Goal: Check status

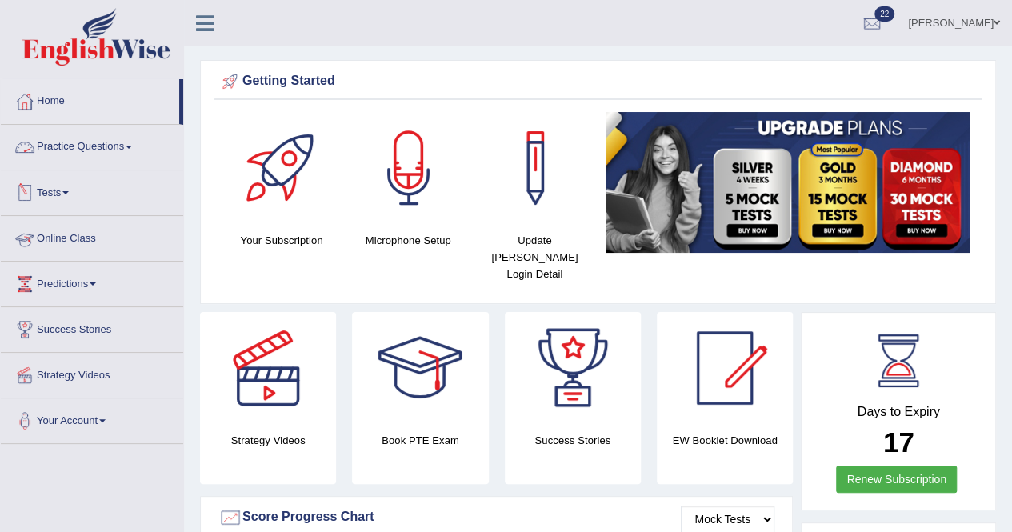
click at [64, 193] on link "Tests" at bounding box center [92, 190] width 182 height 40
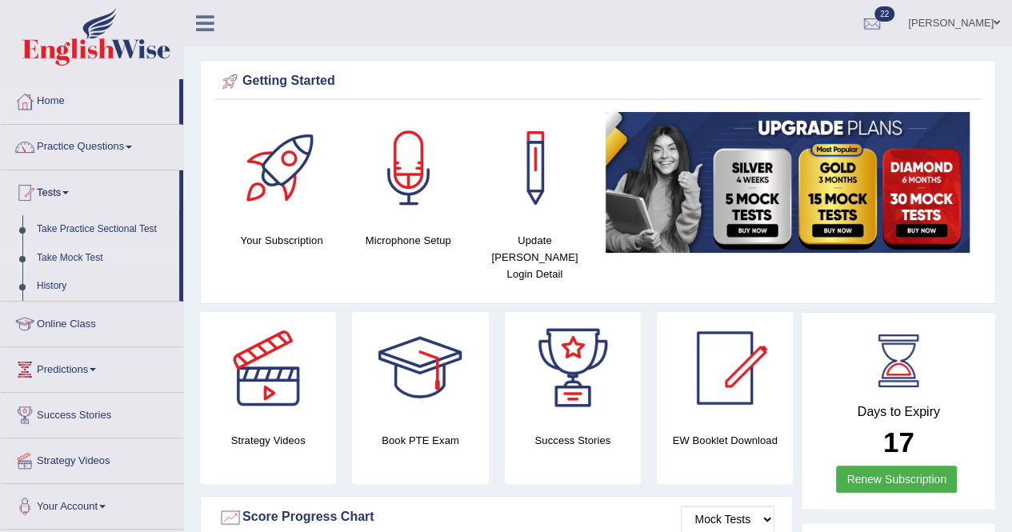
click at [78, 254] on link "Take Mock Test" at bounding box center [105, 258] width 150 height 29
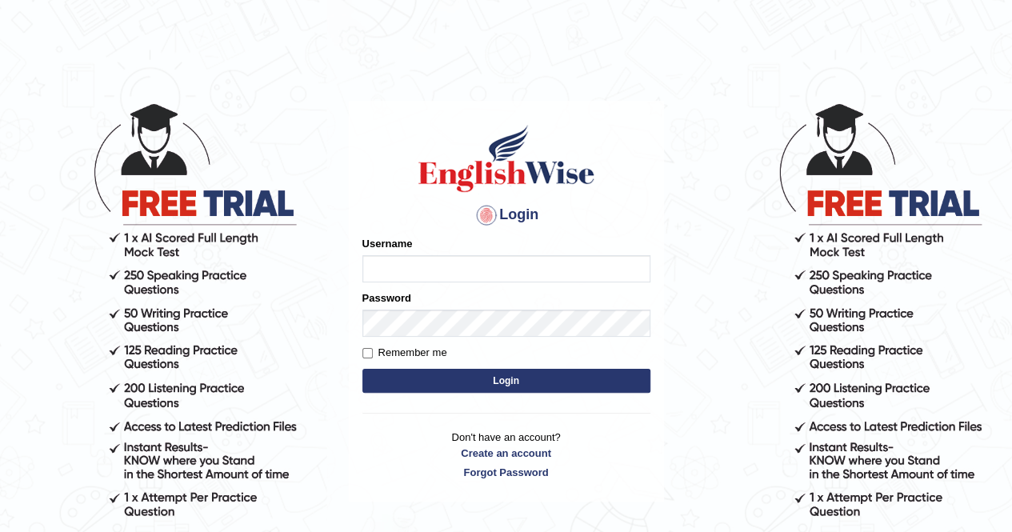
type input "Kiran1228"
click at [491, 383] on button "Login" at bounding box center [506, 381] width 288 height 24
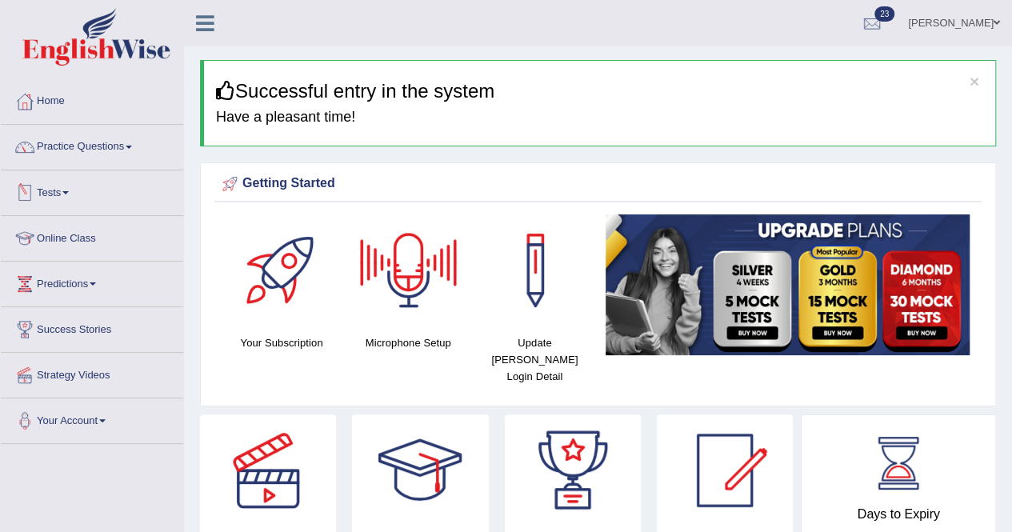
click at [70, 194] on link "Tests" at bounding box center [92, 190] width 182 height 40
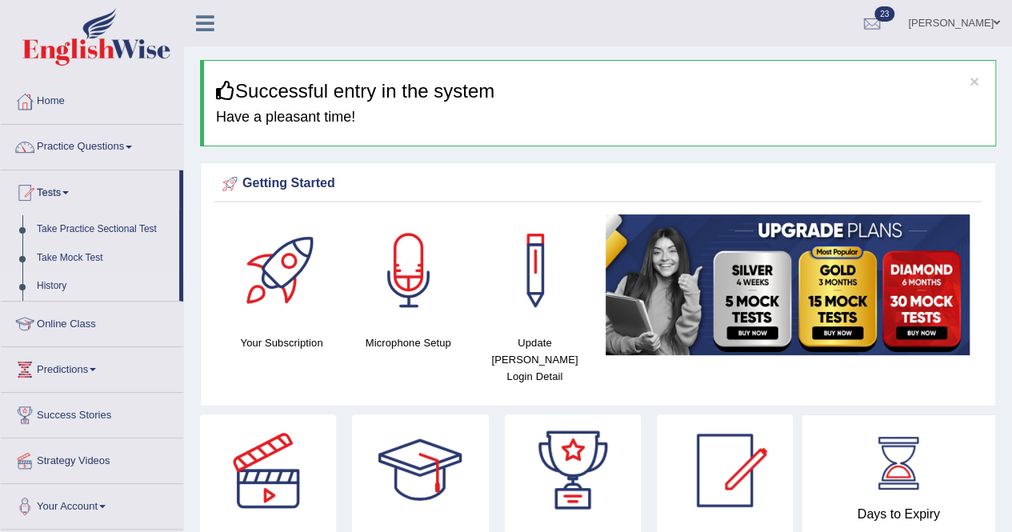
click at [51, 286] on link "History" at bounding box center [105, 286] width 150 height 29
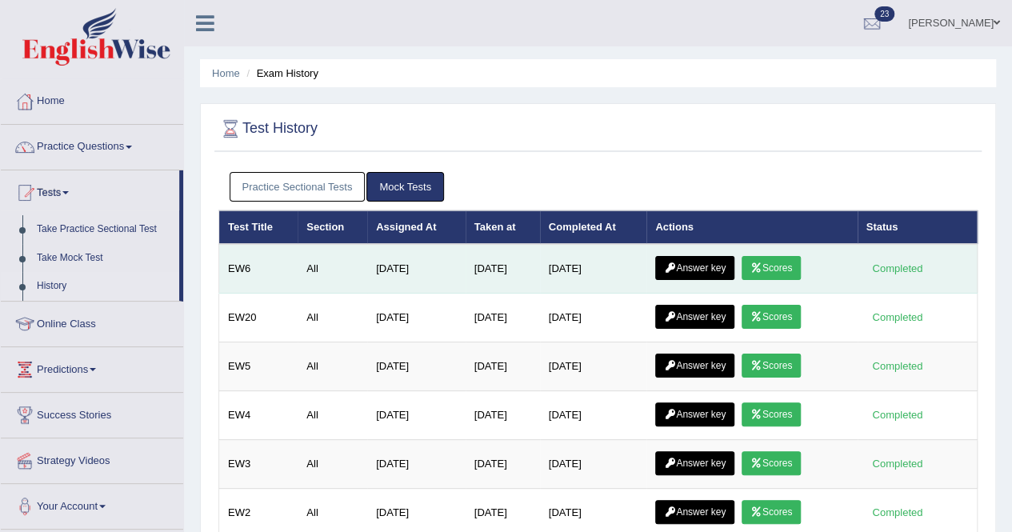
click at [705, 268] on link "Answer key" at bounding box center [694, 268] width 79 height 24
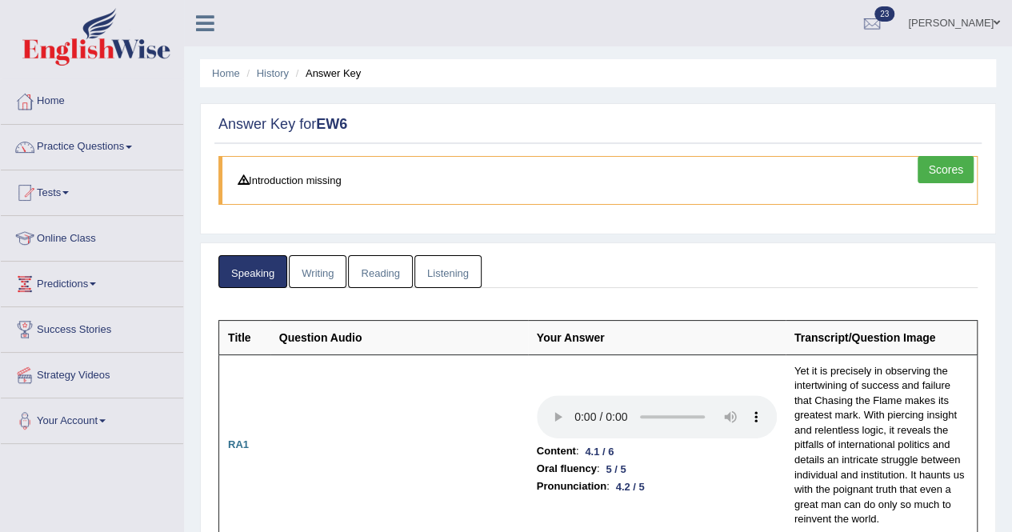
click at [961, 182] on link "Scores" at bounding box center [946, 169] width 56 height 27
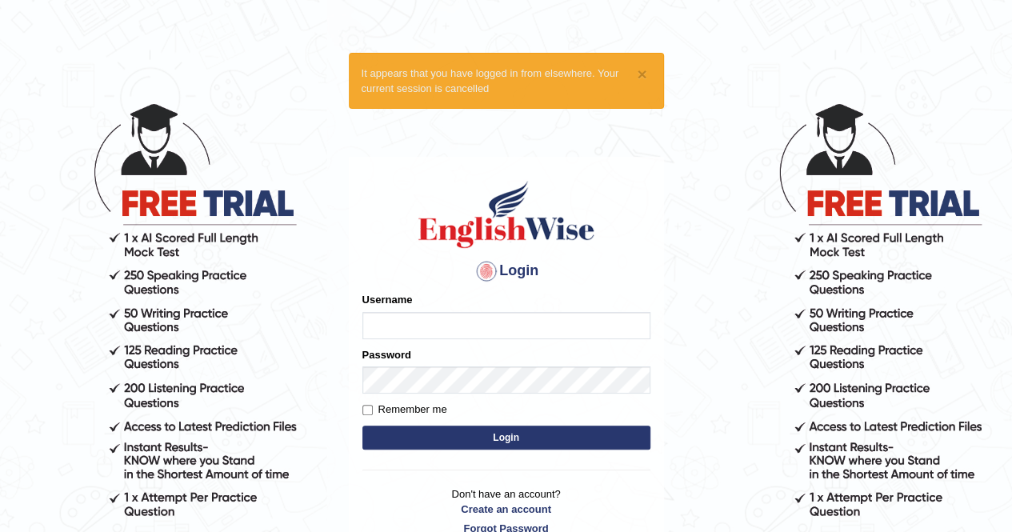
type input "Kiran1228"
click at [503, 435] on button "Login" at bounding box center [506, 438] width 288 height 24
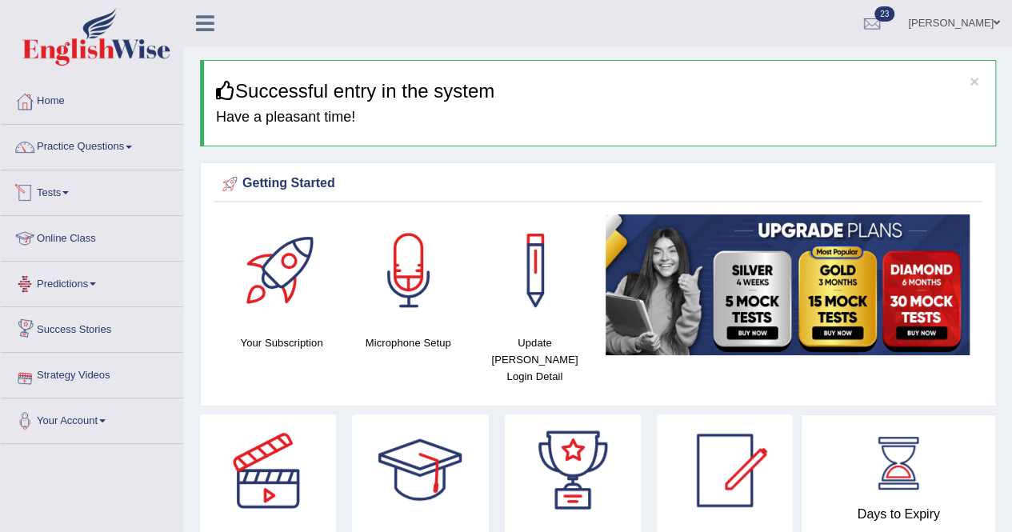
click at [69, 197] on link "Tests" at bounding box center [92, 190] width 182 height 40
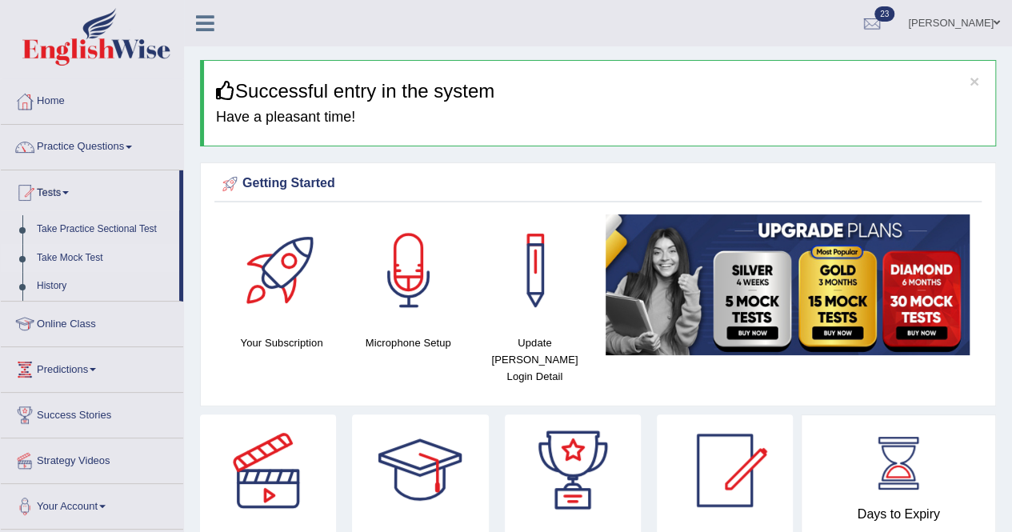
click at [75, 254] on link "Take Mock Test" at bounding box center [105, 258] width 150 height 29
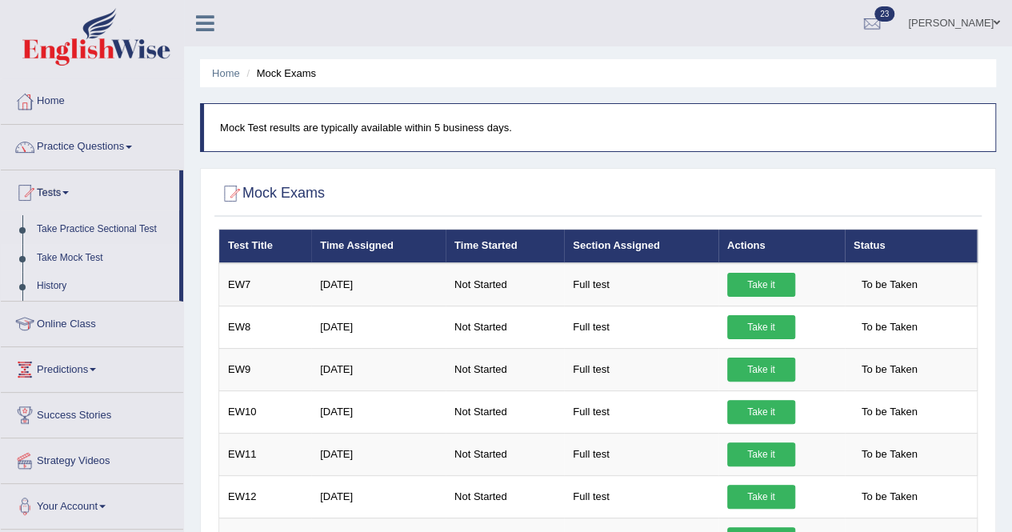
click at [48, 284] on link "History" at bounding box center [105, 286] width 150 height 29
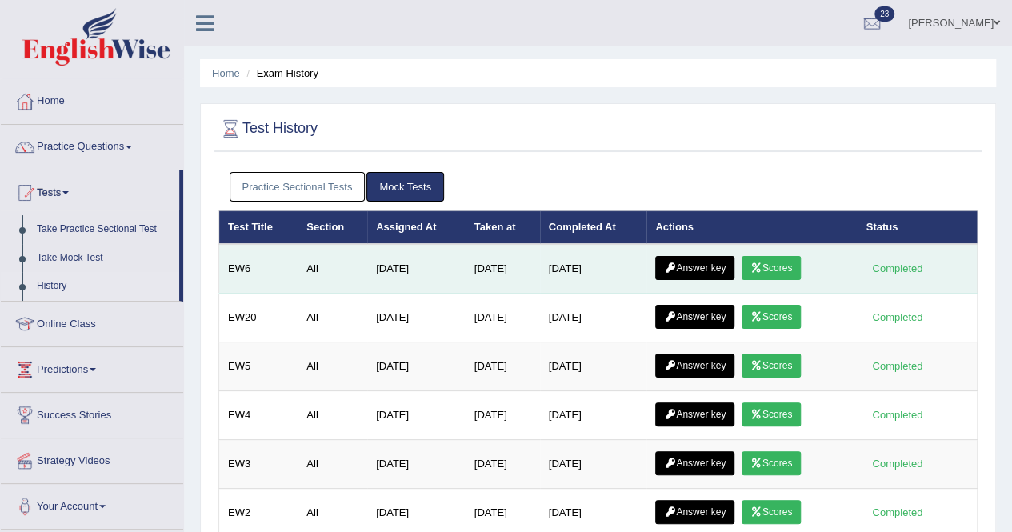
click at [782, 259] on link "Scores" at bounding box center [771, 268] width 59 height 24
